Goal: Information Seeking & Learning: Check status

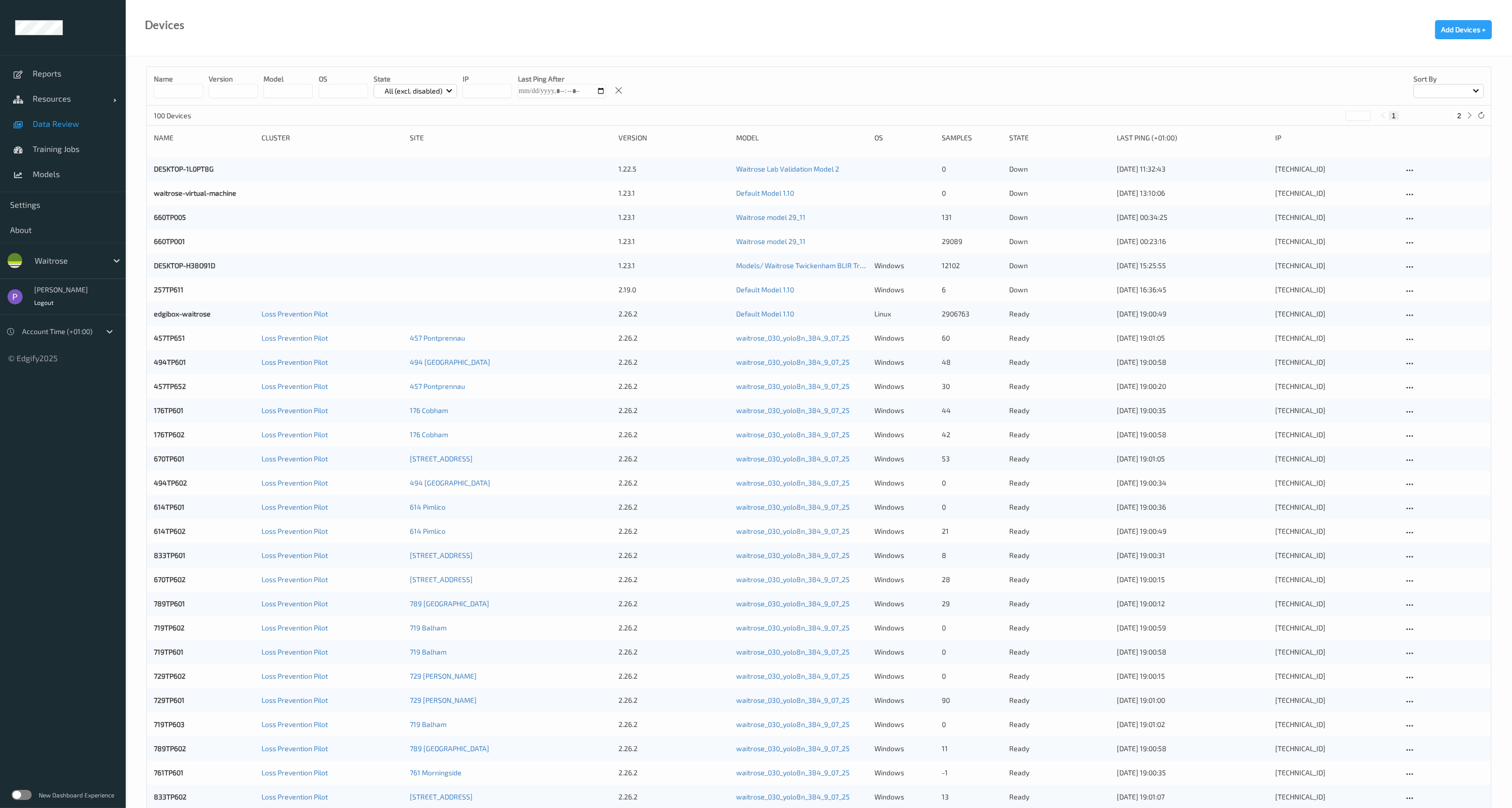
click at [57, 121] on span "Data Review" at bounding box center [74, 124] width 83 height 10
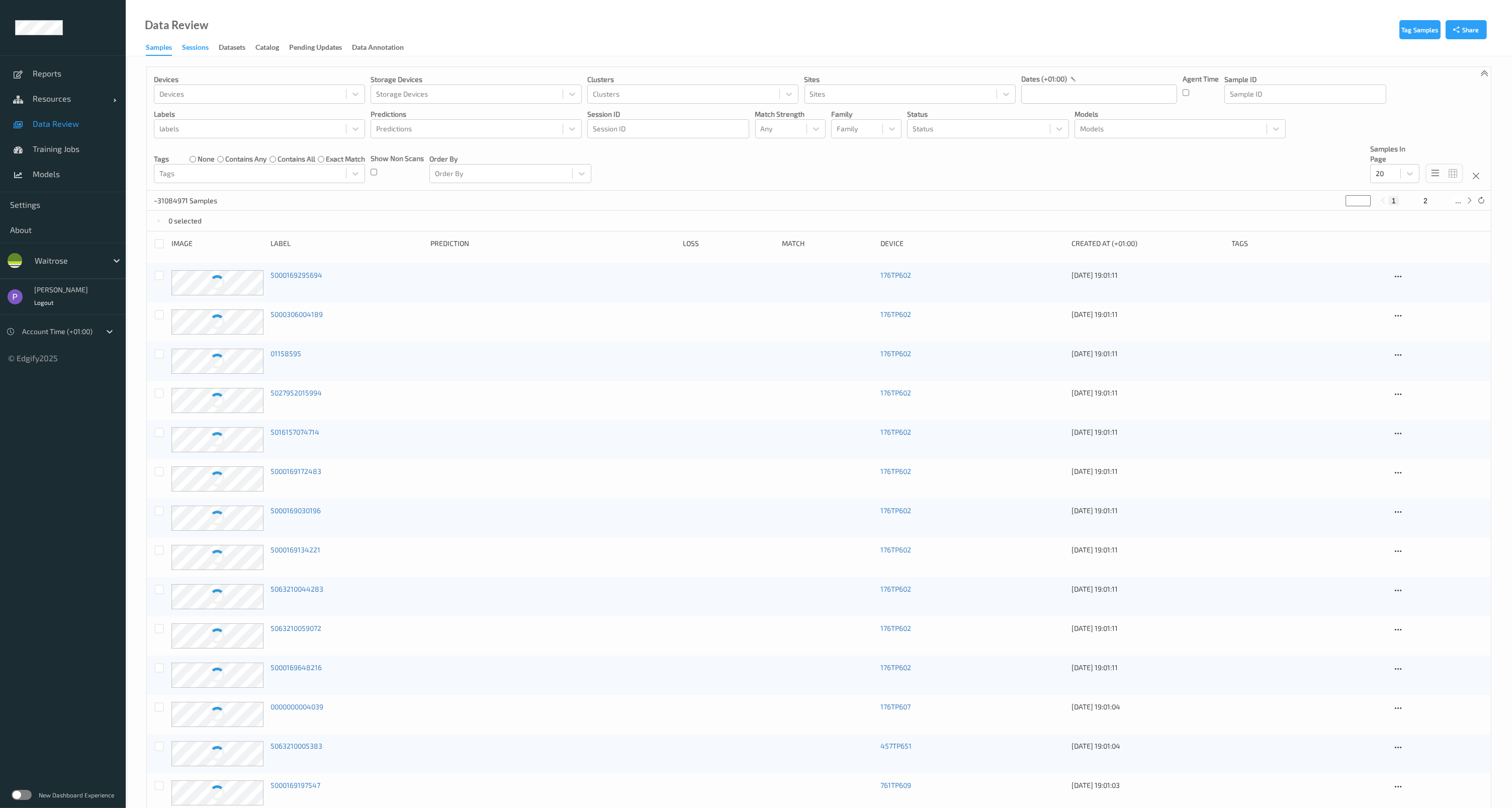
click at [189, 49] on div "Sessions" at bounding box center [195, 48] width 27 height 12
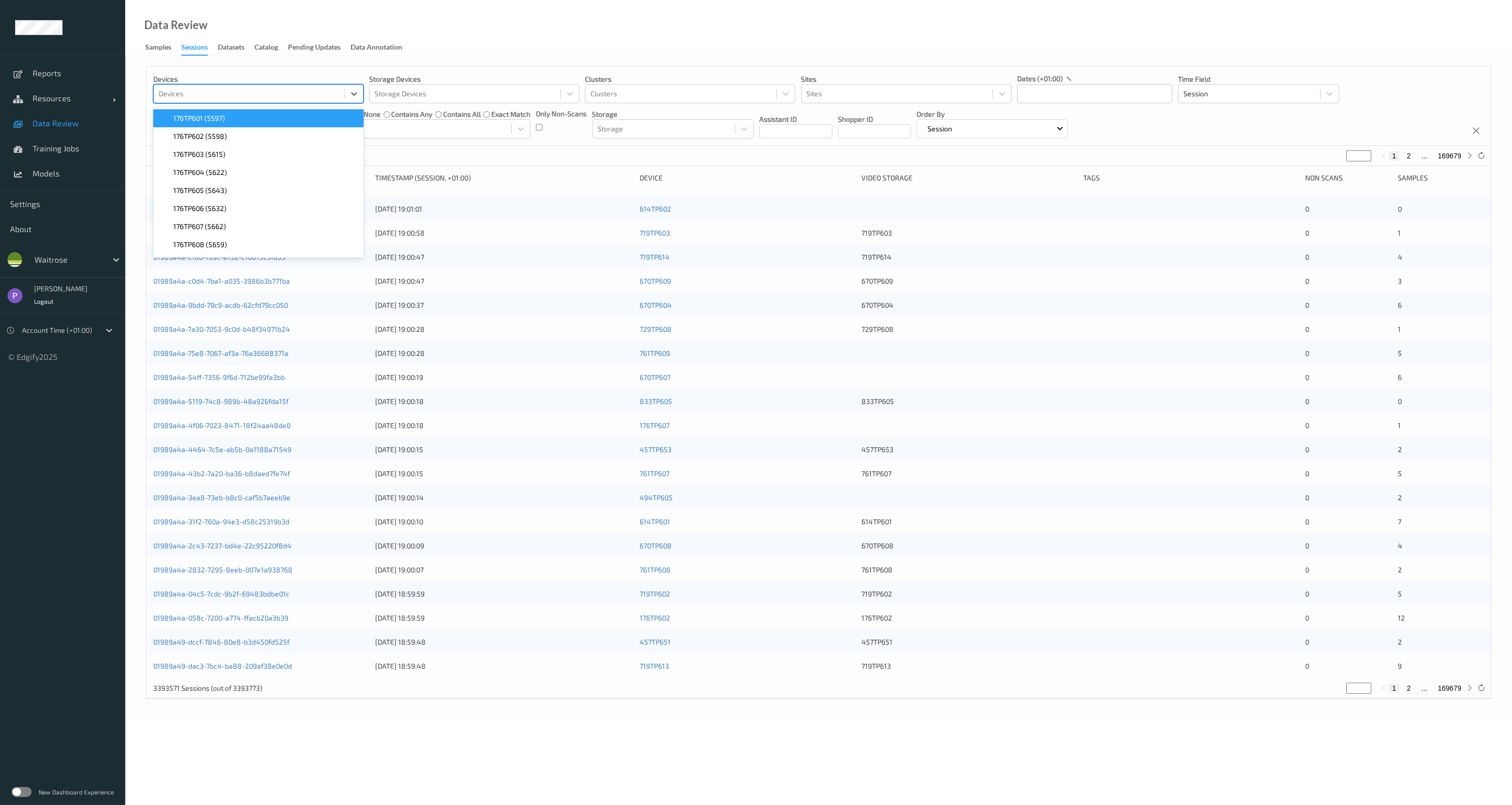
click at [260, 96] on div at bounding box center [249, 94] width 180 height 12
type input "670"
click at [276, 120] on div "670TP601 (5599)" at bounding box center [259, 118] width 199 height 10
click at [571, 67] on div "Devices option 670TP601 (5599), selected. option 176TP601 (5597) focused, 1 of …" at bounding box center [818, 106] width 1345 height 79
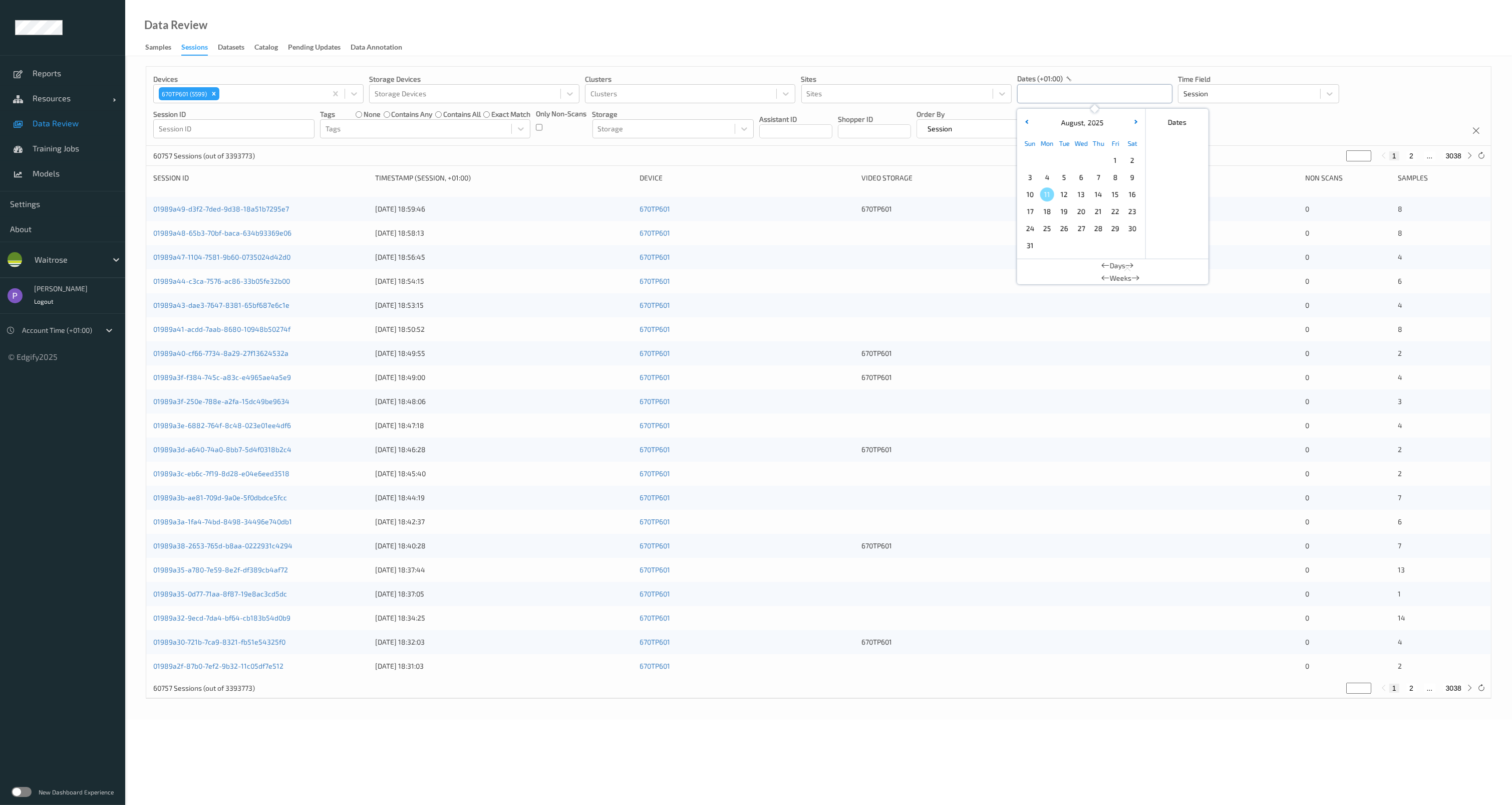
click at [1038, 94] on input "text" at bounding box center [1094, 94] width 155 height 19
click at [1047, 176] on span "4" at bounding box center [1047, 177] width 14 height 14
type input "[DATE] 00:00 -> [DATE] 23:59"
click at [953, 149] on div "271 Sessions (out of 3393773) * 1 2 ... 14" at bounding box center [818, 156] width 1345 height 20
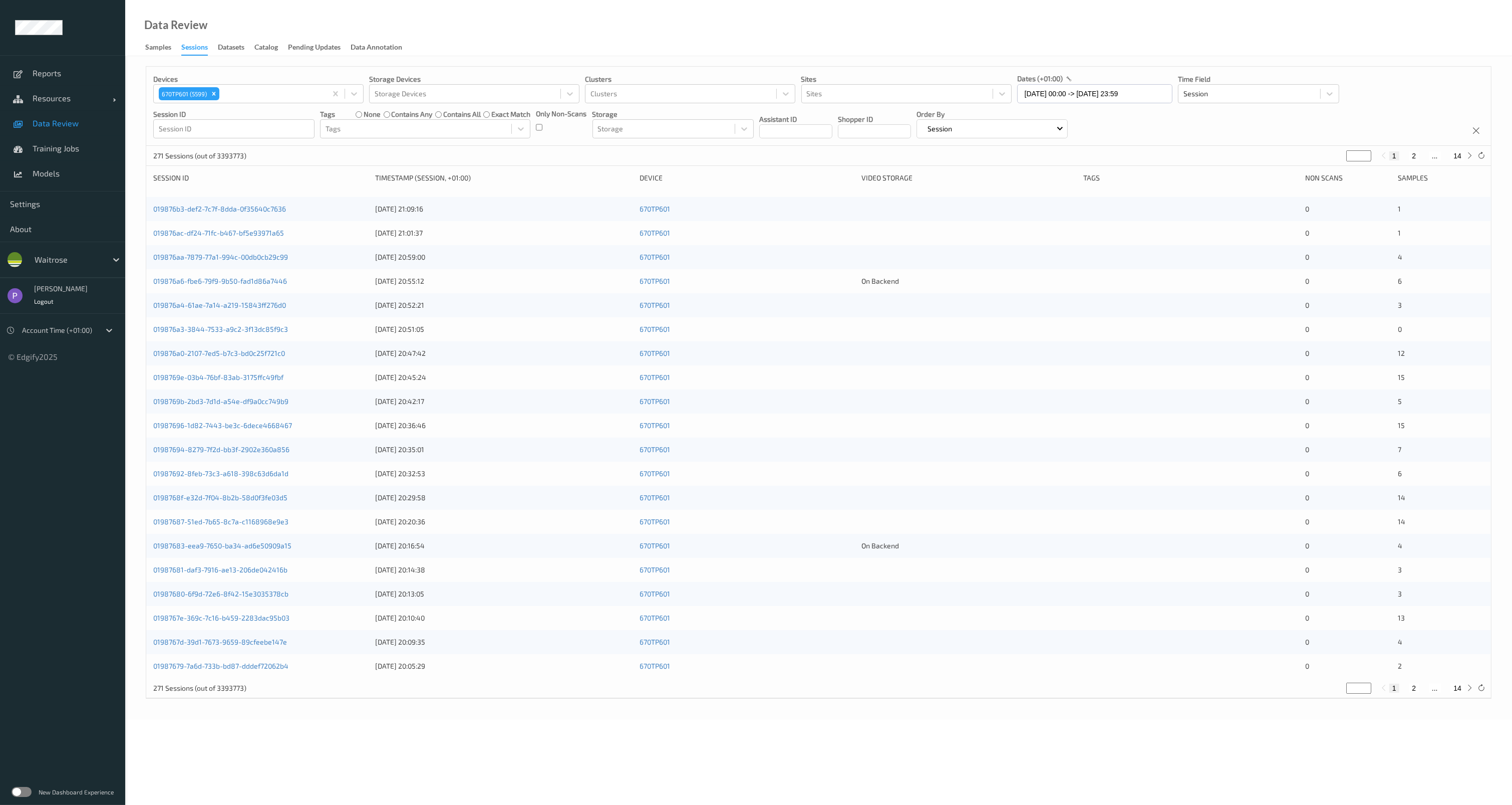
click at [1063, 131] on div "Session" at bounding box center [992, 128] width 151 height 19
click at [986, 168] on p "Created At" at bounding box center [951, 172] width 69 height 17
click at [965, 133] on p "Created At" at bounding box center [944, 129] width 41 height 10
click at [980, 154] on p "Session" at bounding box center [951, 154] width 69 height 17
click at [1414, 153] on button "2" at bounding box center [1413, 156] width 10 height 9
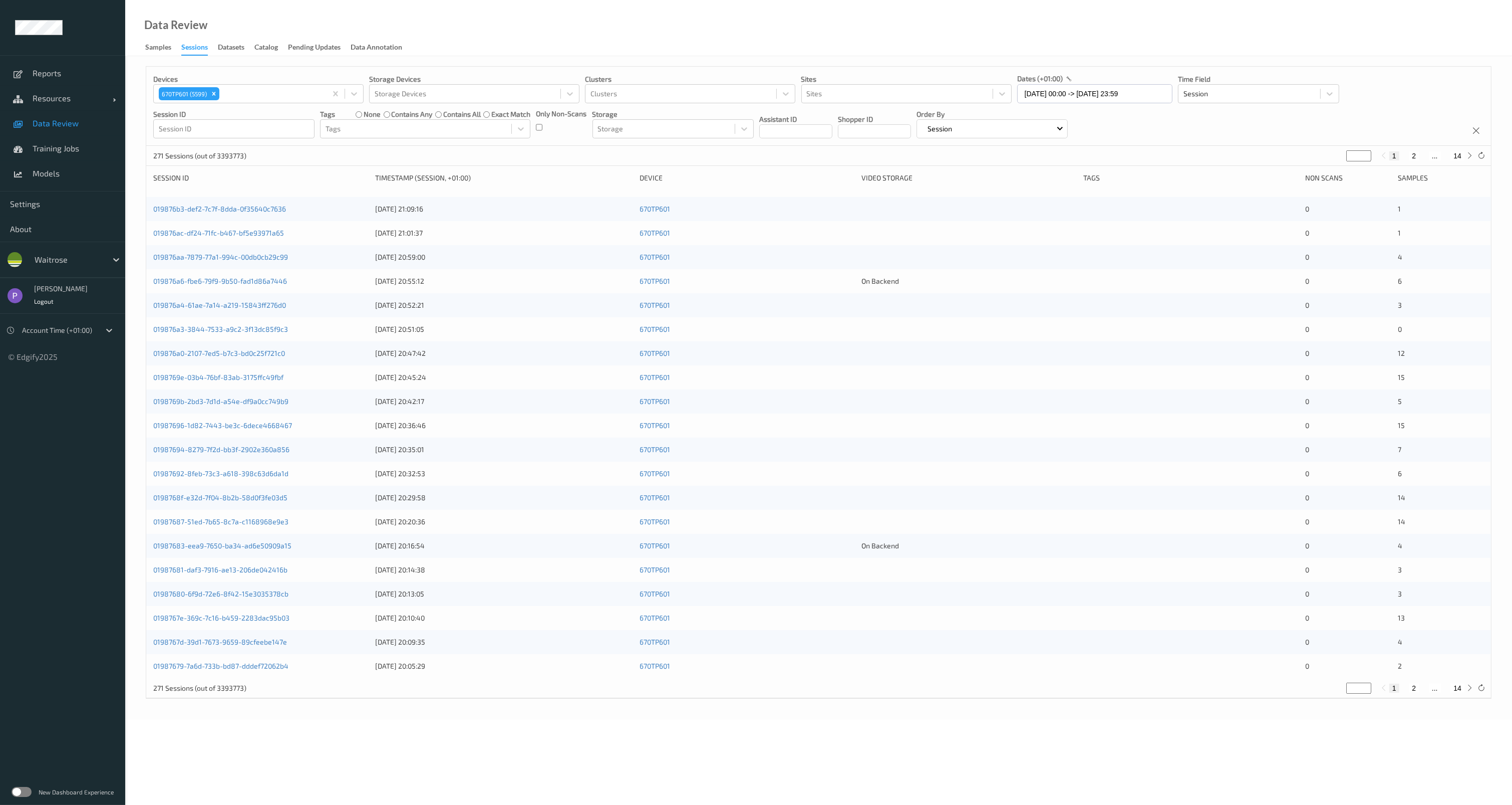
type input "*"
click at [1390, 157] on button "1" at bounding box center [1394, 156] width 10 height 9
type input "*"
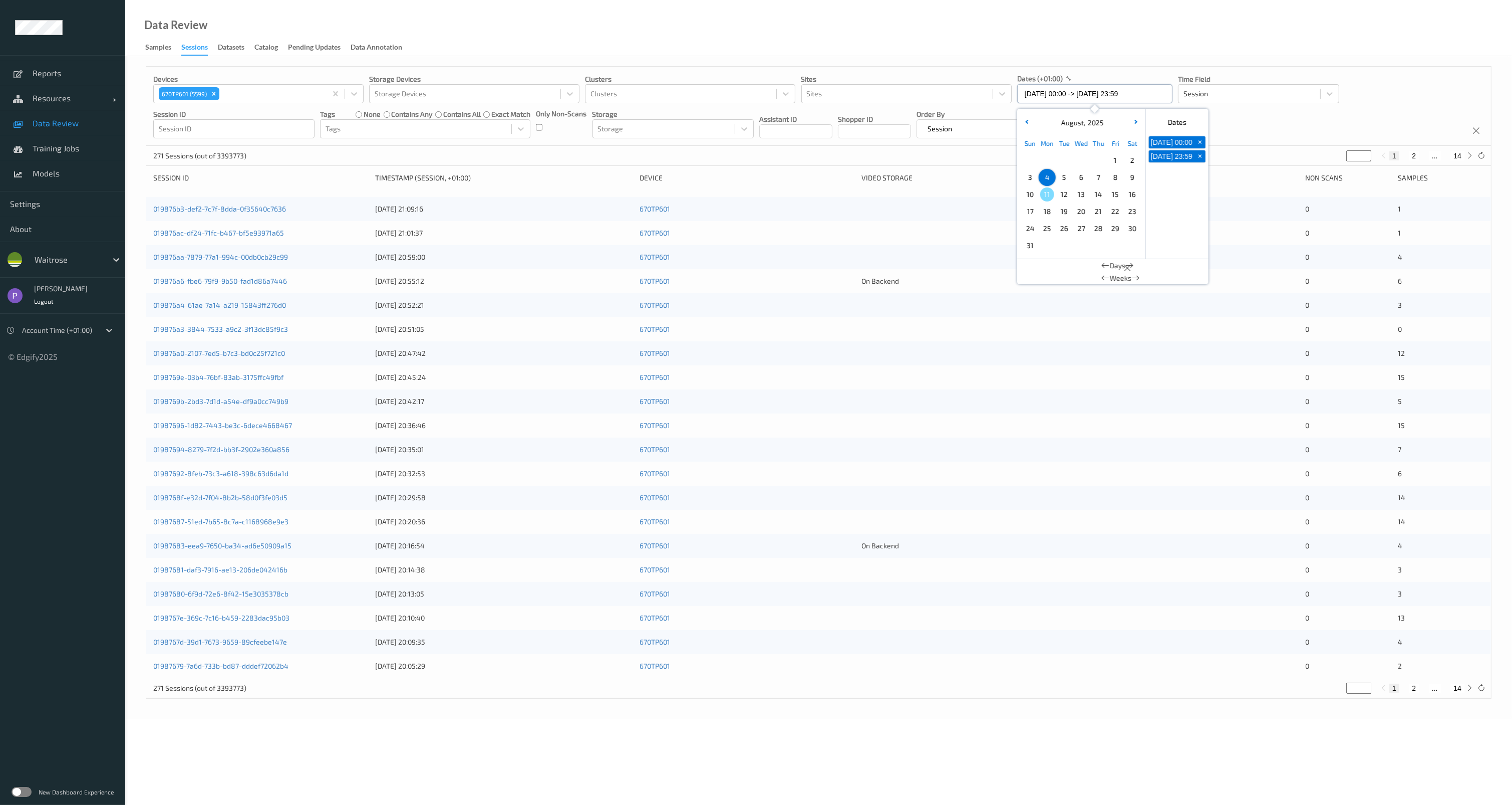
click at [1050, 95] on input "[DATE] 00:00 -> [DATE] 23:59" at bounding box center [1094, 94] width 155 height 19
click at [1061, 179] on span "5" at bounding box center [1063, 177] width 14 height 14
click at [1044, 178] on span "4" at bounding box center [1047, 177] width 14 height 14
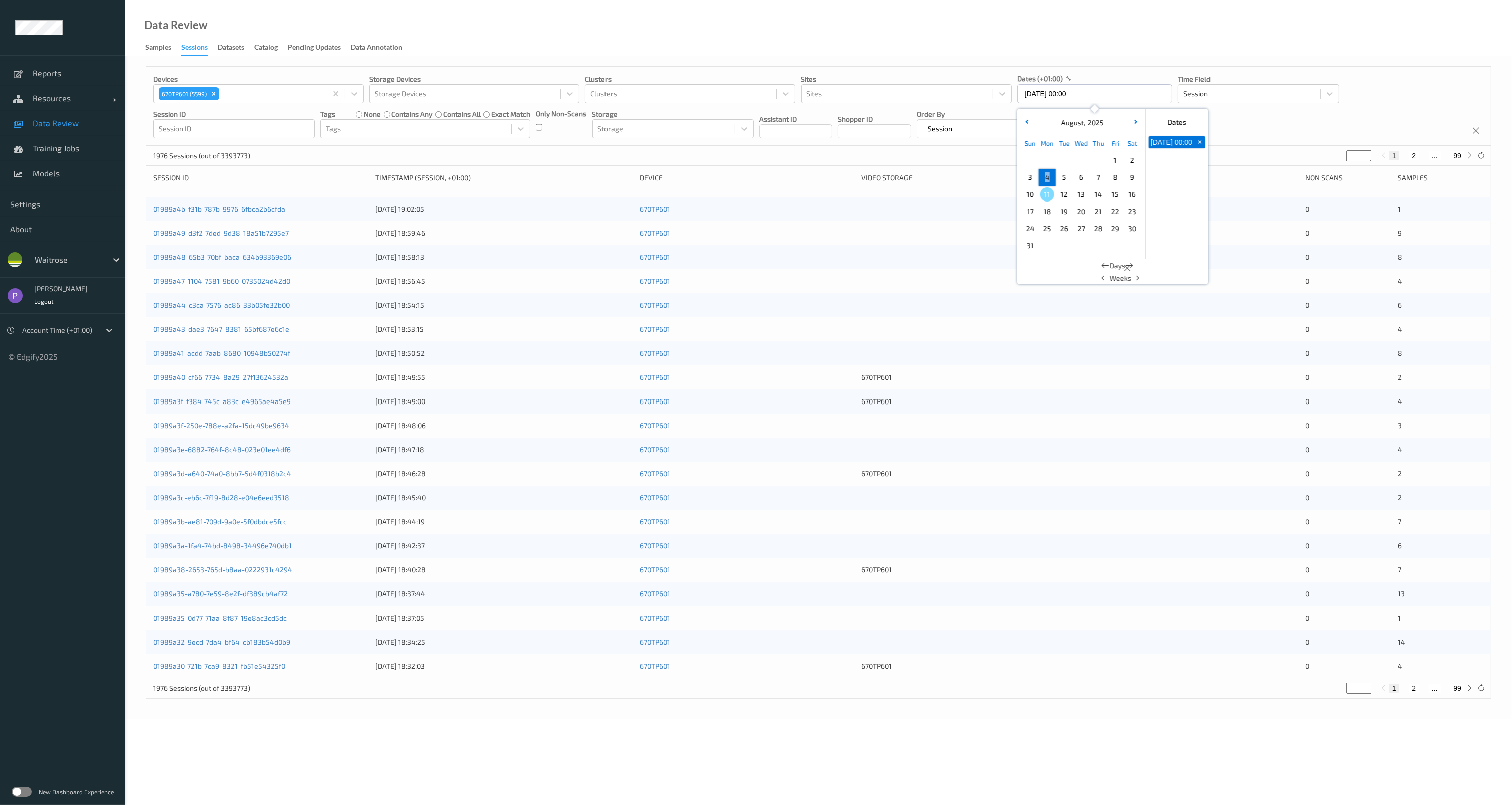
type input "[DATE] 00:00 -> [DATE] 23:59"
click at [963, 146] on div "271 Sessions (out of 3393773) * 1 2 ... 14" at bounding box center [818, 156] width 1345 height 20
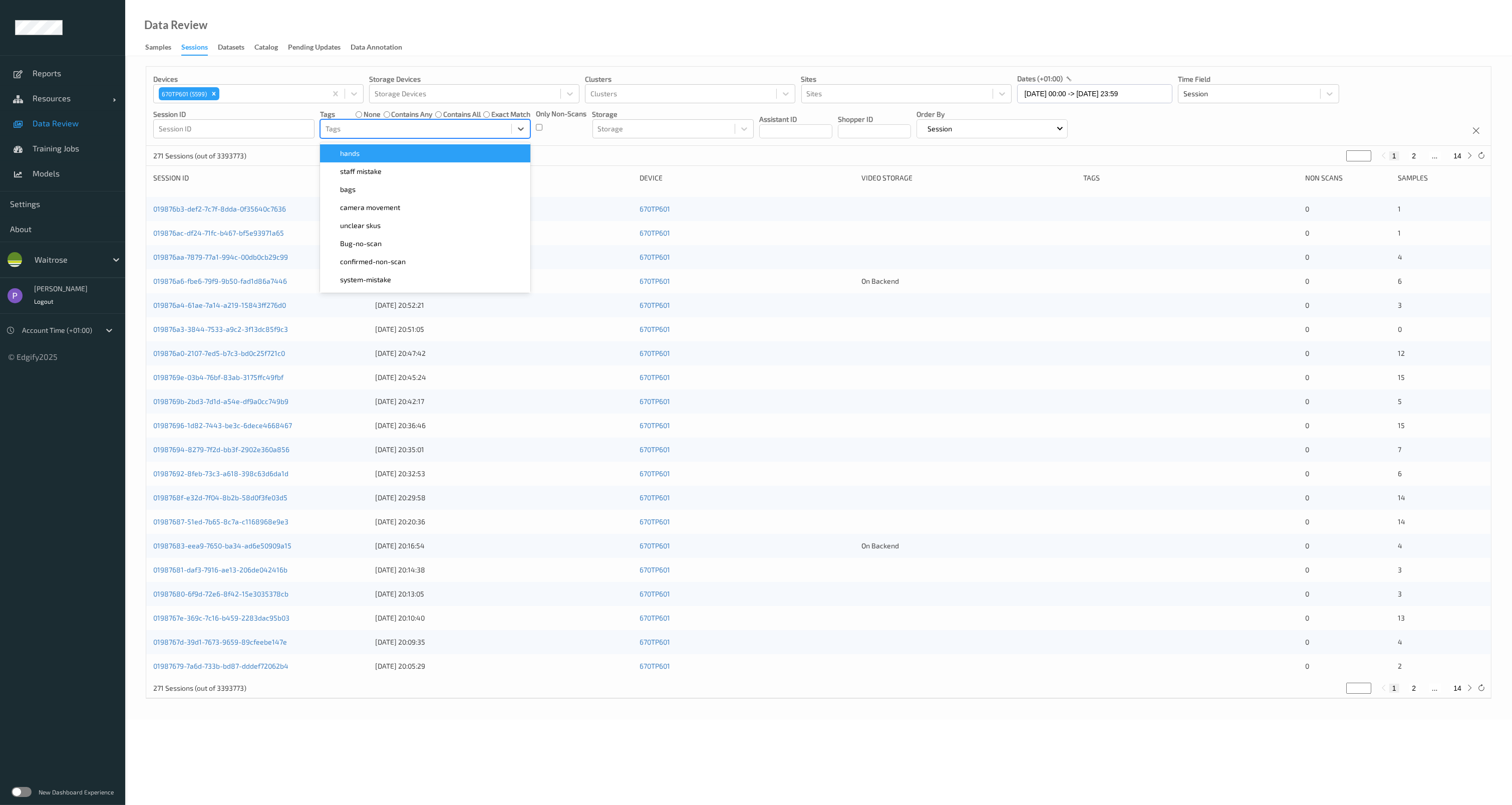
click at [450, 127] on div at bounding box center [415, 128] width 180 height 12
click at [433, 182] on div "bags" at bounding box center [425, 189] width 210 height 18
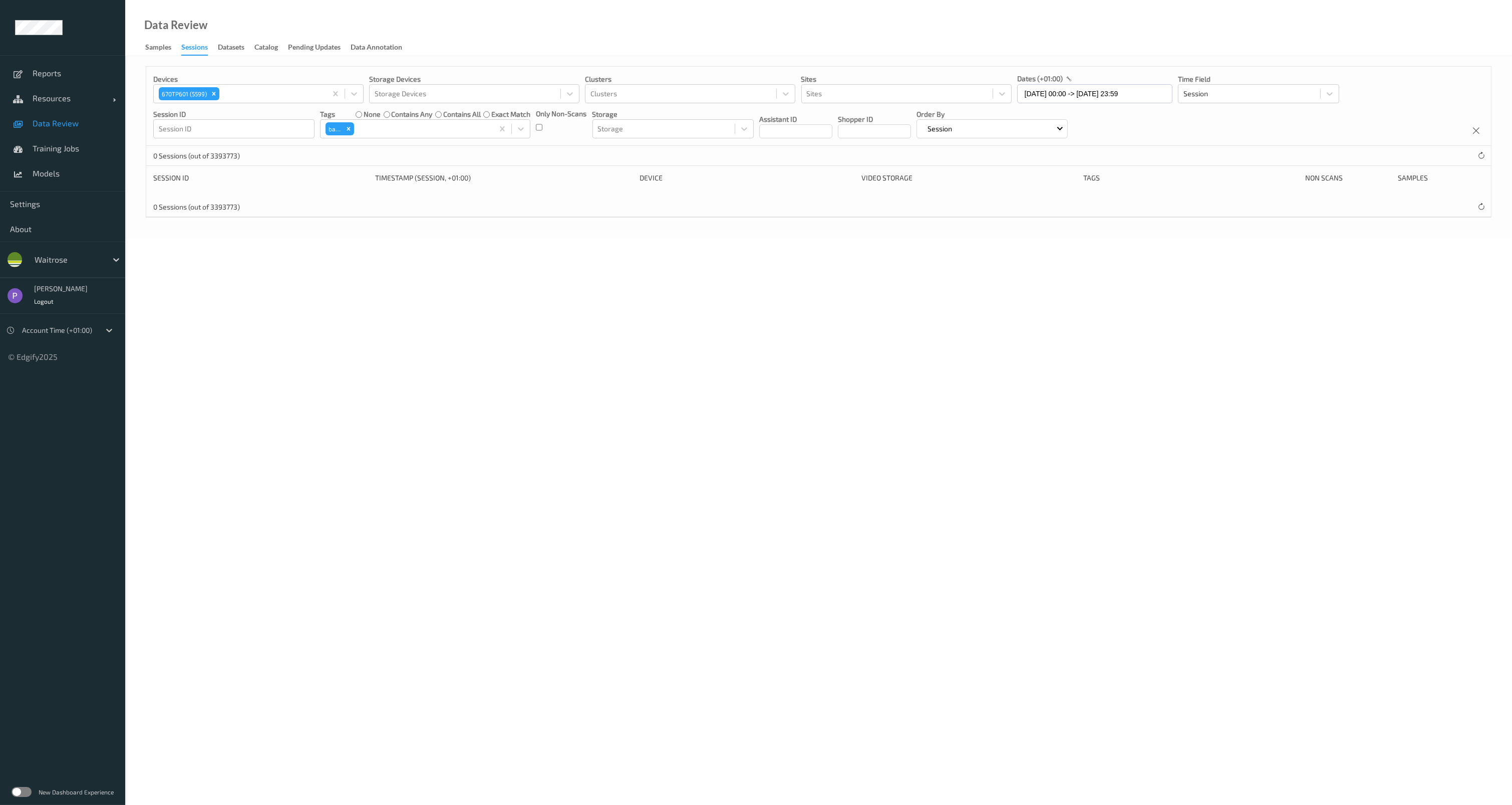
click at [553, 148] on div "0 Sessions (out of 3393773)" at bounding box center [818, 156] width 1345 height 20
click at [353, 128] on div "Remove bags" at bounding box center [348, 129] width 11 height 13
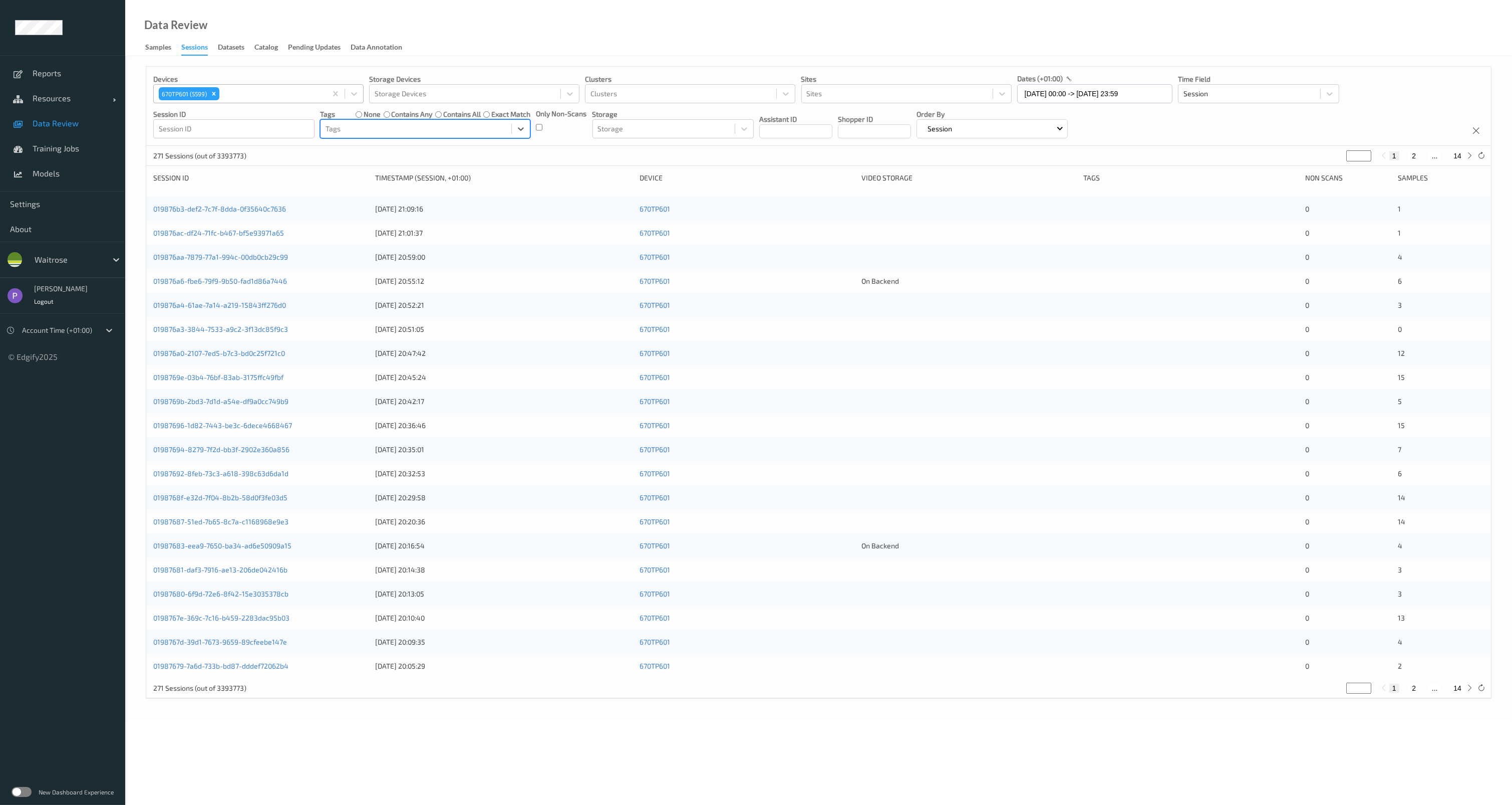
click at [296, 91] on div at bounding box center [271, 94] width 100 height 12
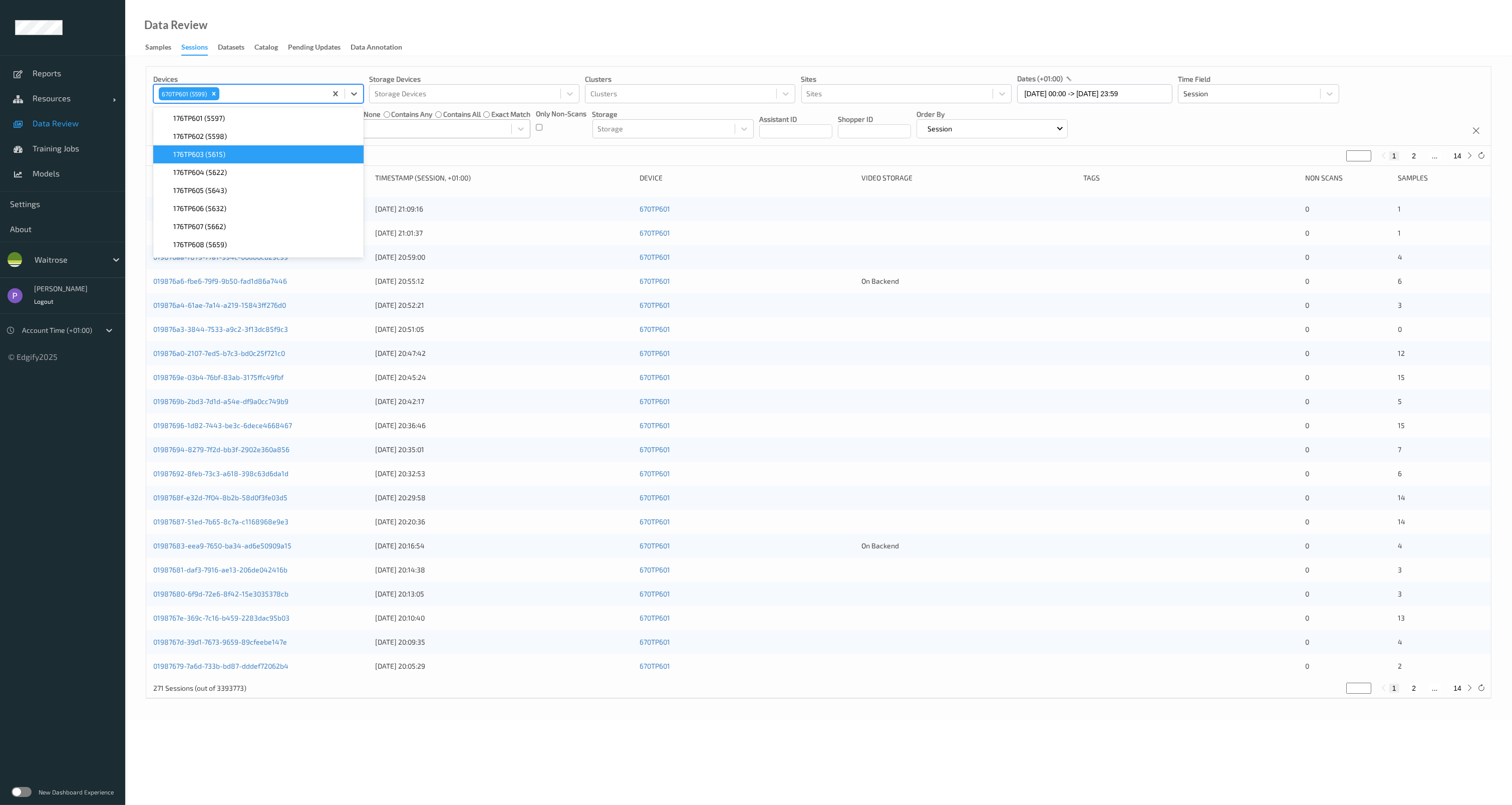
click at [273, 152] on div "176TP603 (5615)" at bounding box center [259, 154] width 199 height 10
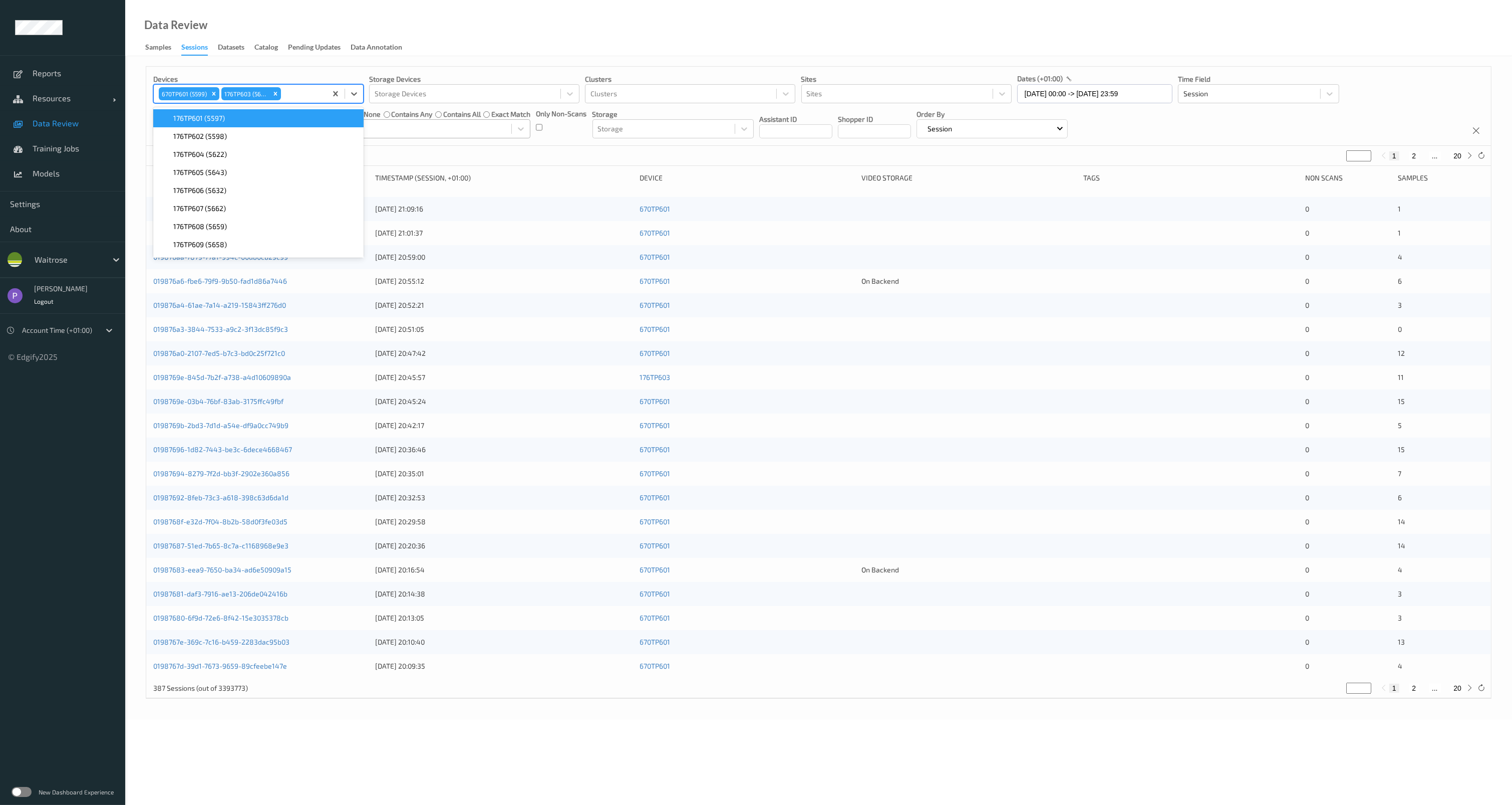
click at [268, 70] on div "Devices option 176TP603 (5615), selected. option 176TP601 (5597) focused, 1 of …" at bounding box center [818, 106] width 1345 height 79
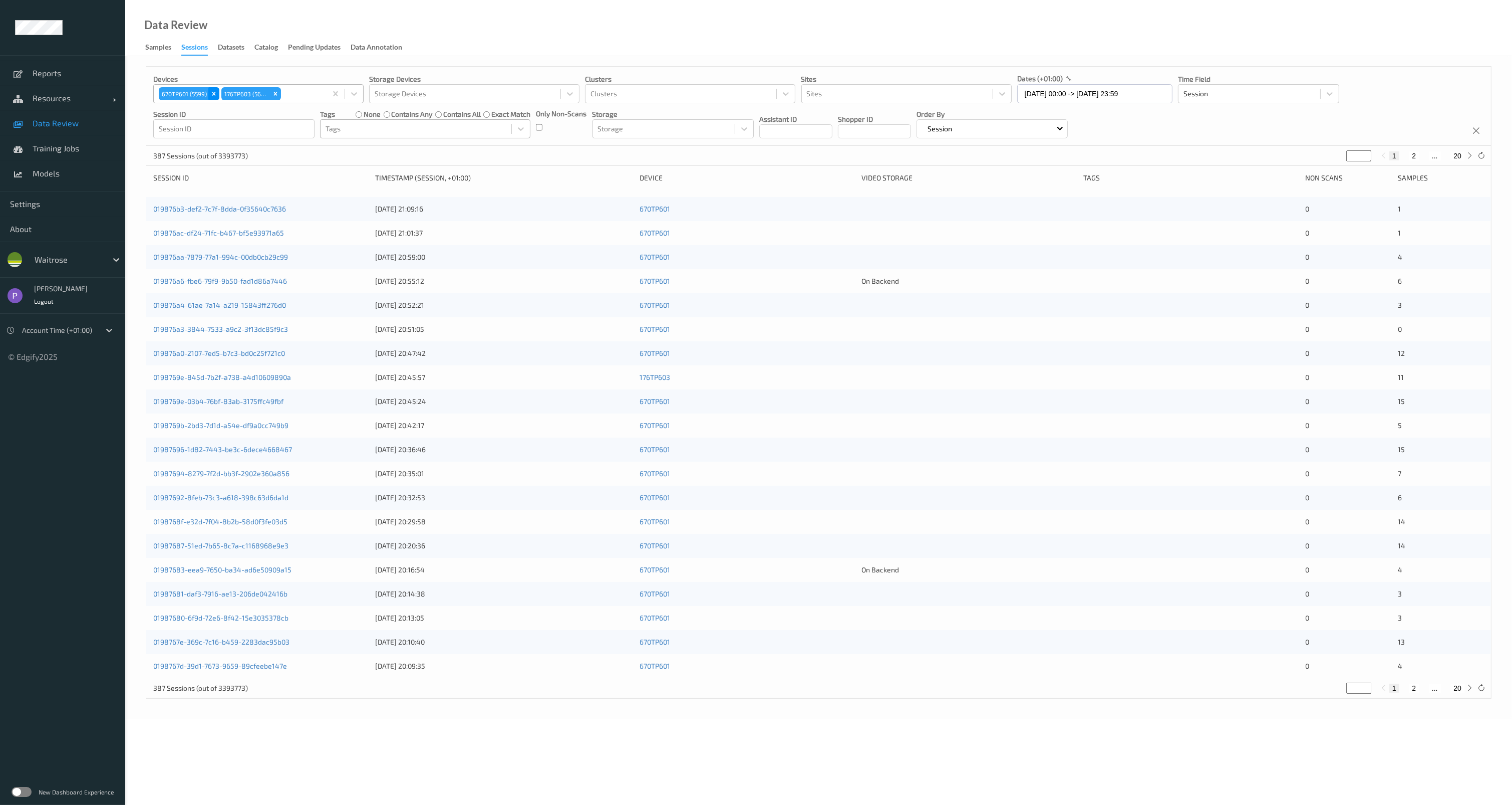
click at [215, 92] on icon "Remove 670TP601 (5599)" at bounding box center [214, 93] width 4 height 4
click at [215, 92] on icon "Remove 176TP603 (5615)" at bounding box center [212, 94] width 7 height 7
click at [220, 74] on p "Devices" at bounding box center [258, 79] width 210 height 10
